Goal: Task Accomplishment & Management: Manage account settings

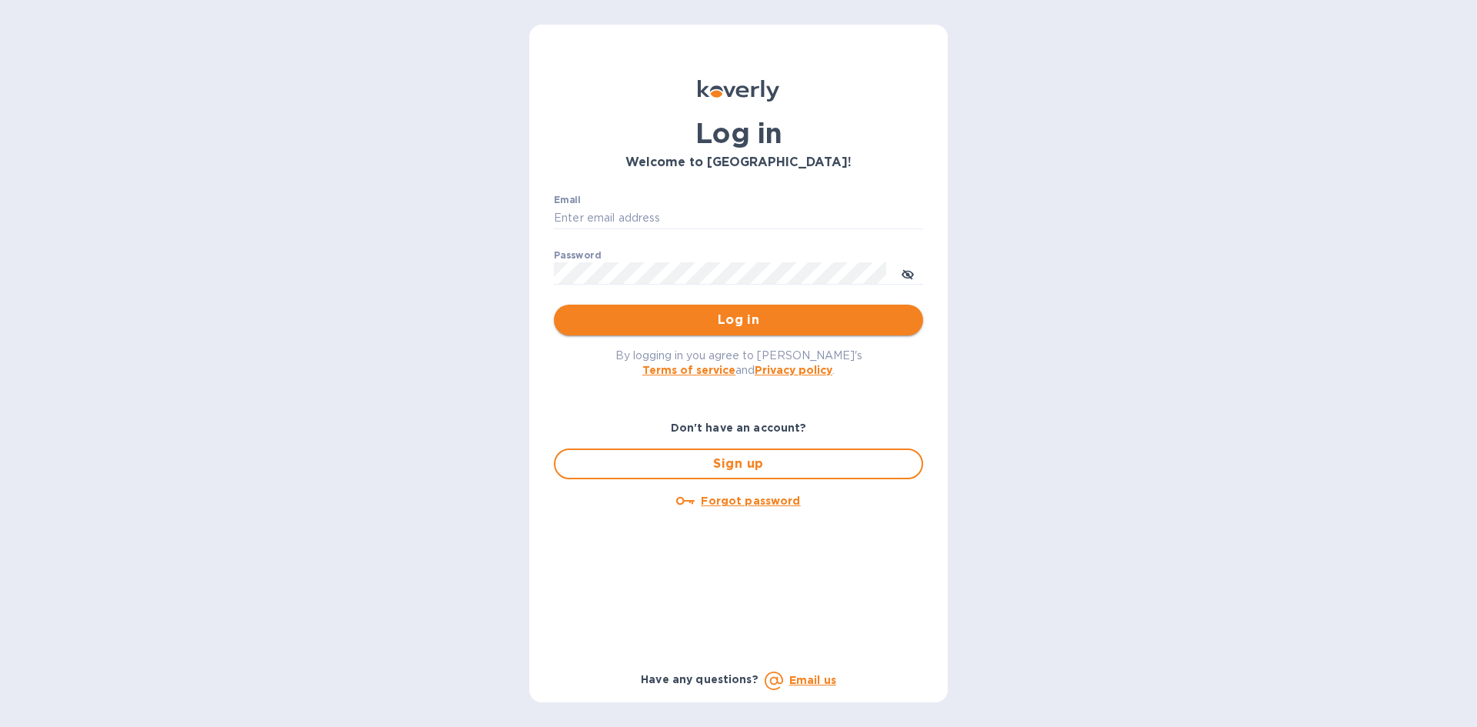
type input "sw@intercodist.com"
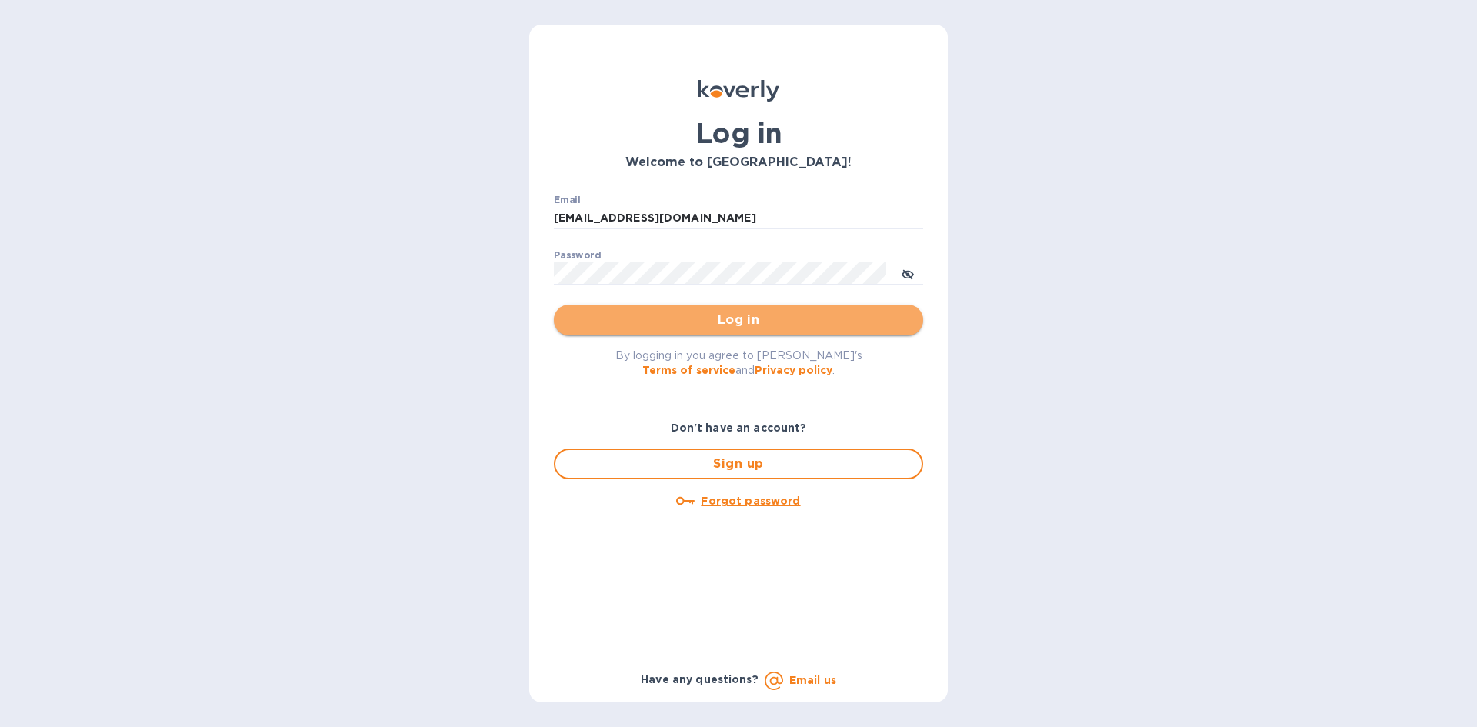
click at [830, 335] on button "Log in" at bounding box center [738, 320] width 369 height 31
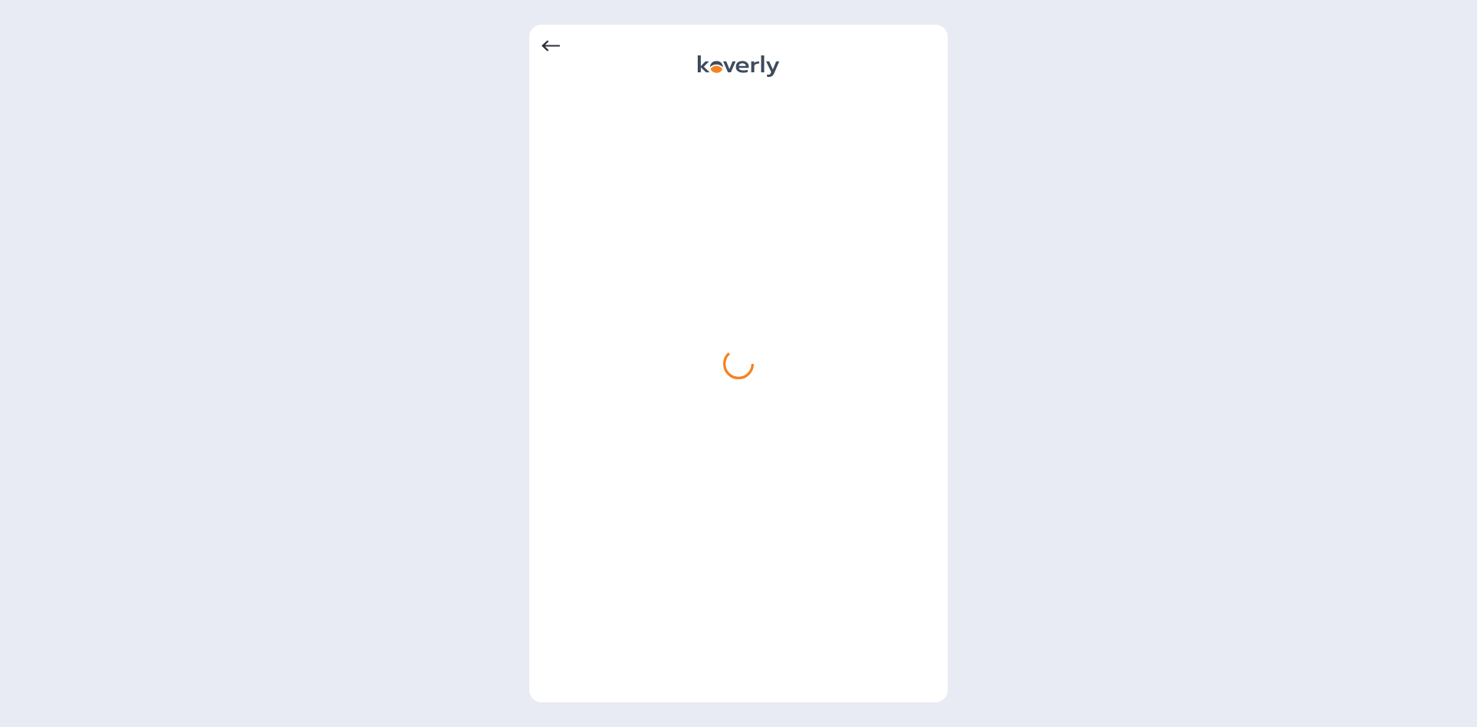
click at [553, 46] on icon at bounding box center [550, 46] width 18 height 11
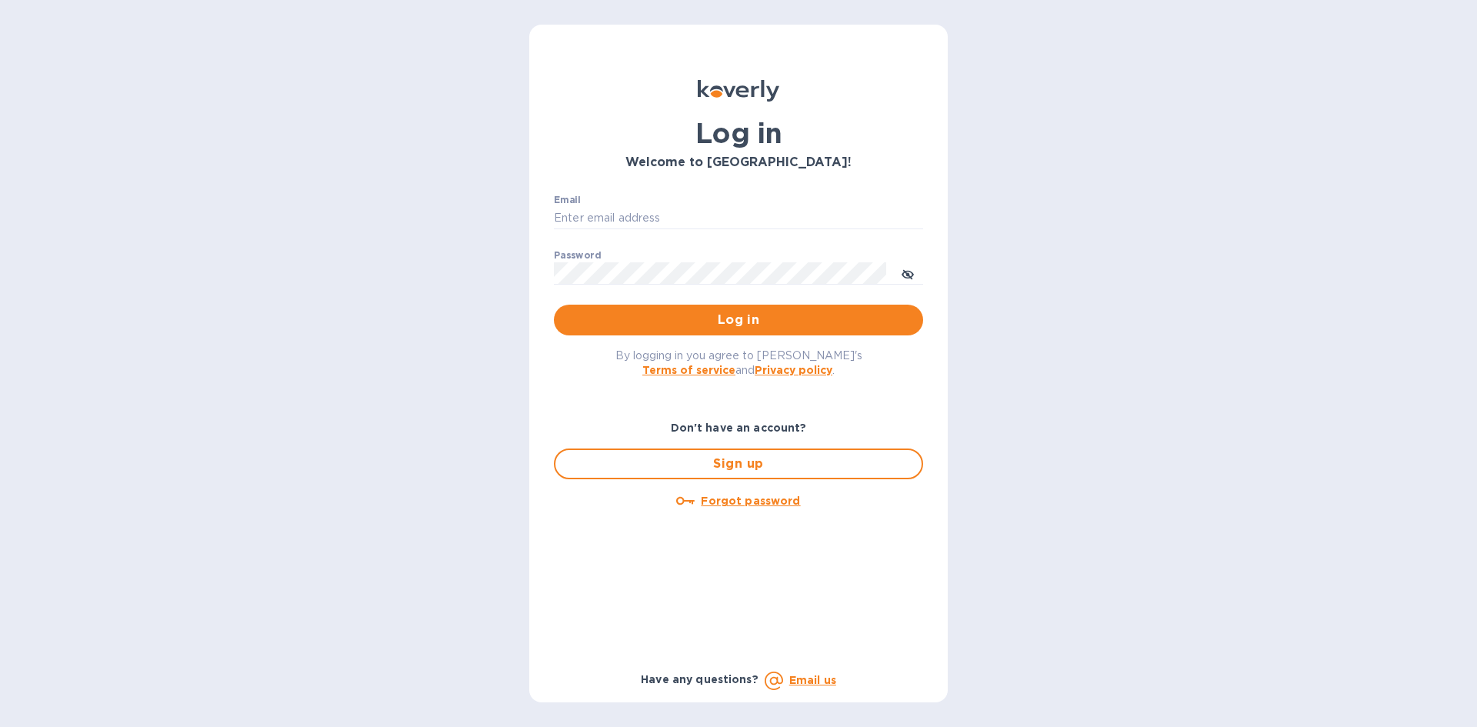
type input "sw@intercodist.com"
click at [606, 314] on span "Log in" at bounding box center [738, 320] width 345 height 18
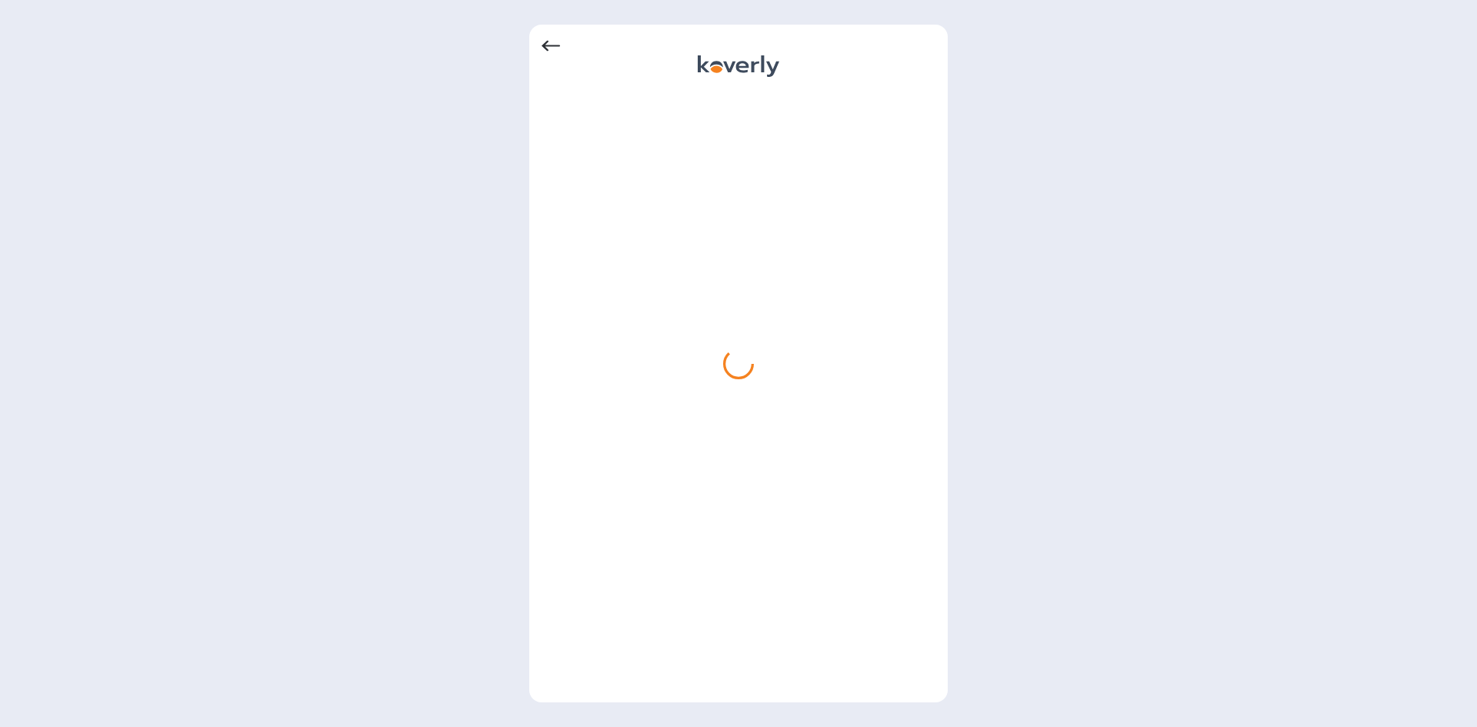
click at [555, 46] on icon at bounding box center [550, 46] width 18 height 11
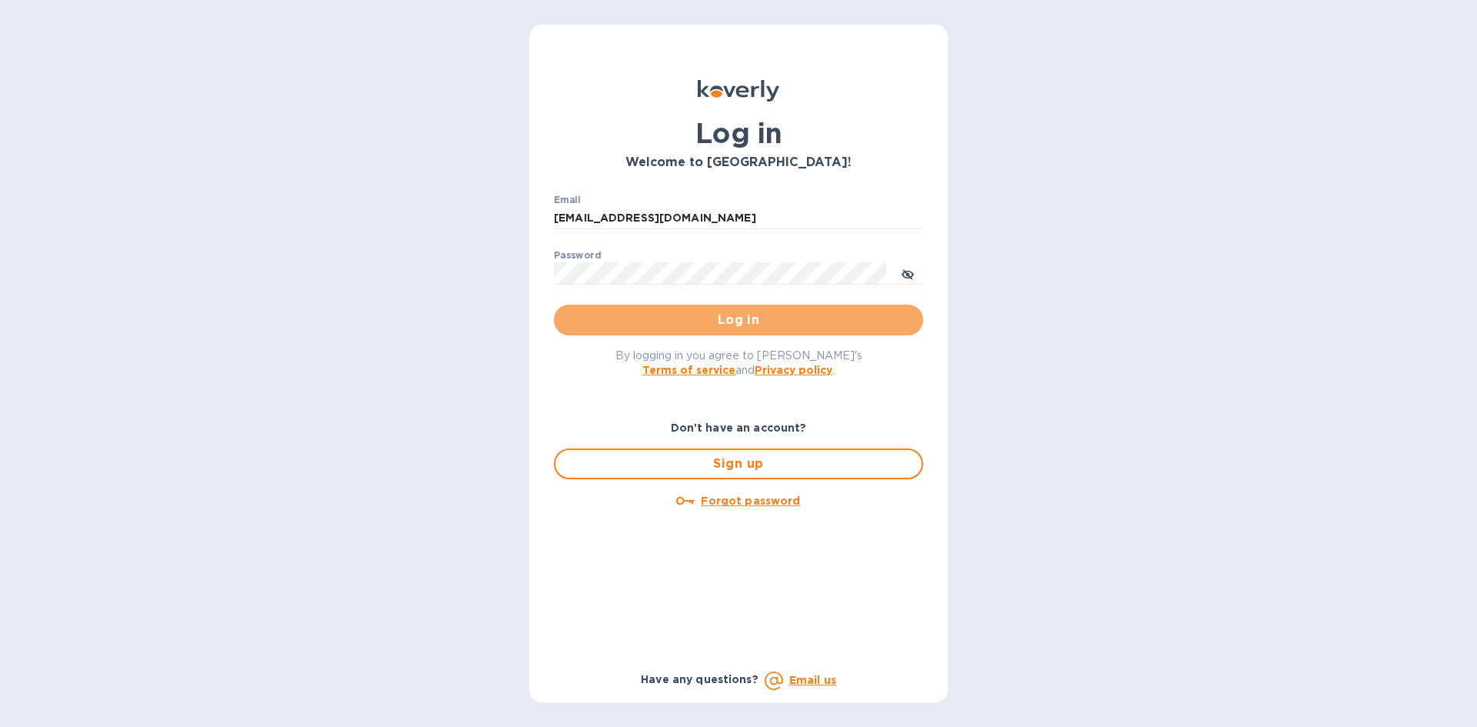
drag, startPoint x: 888, startPoint y: 313, endPoint x: 1125, endPoint y: 76, distance: 335.6
click at [1051, 198] on div "Log in Welcome to Koverly! Email sw@intercodist.com ​ Password ​ Log in By logg…" at bounding box center [738, 363] width 1477 height 727
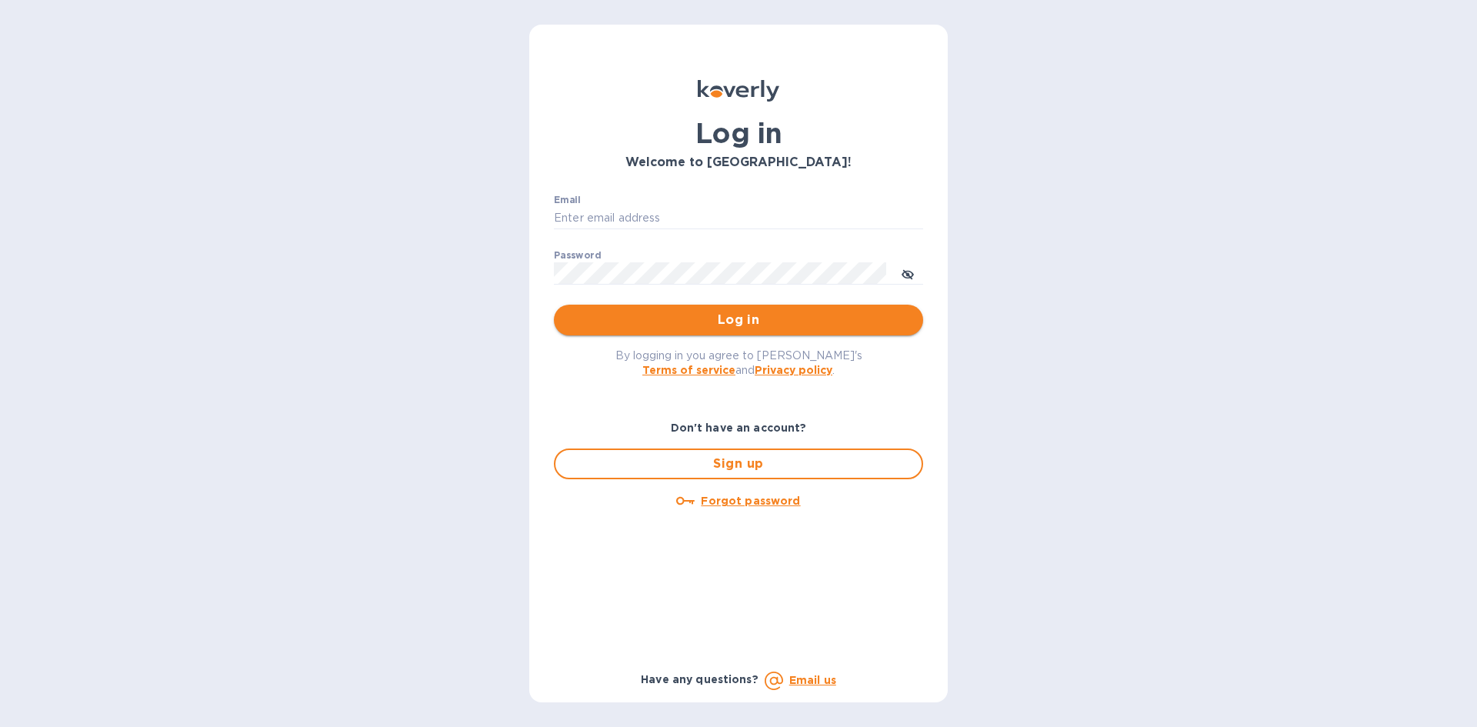
type input "sw@intercodist.com"
click at [750, 312] on span "Log in" at bounding box center [738, 320] width 345 height 18
